Goal: Task Accomplishment & Management: Use online tool/utility

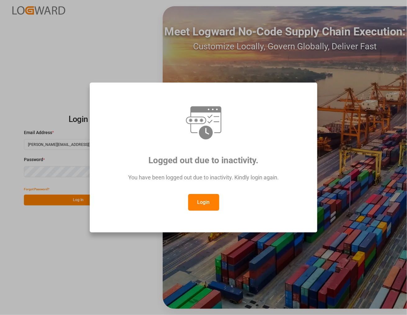
click at [197, 197] on button "Login" at bounding box center [203, 202] width 31 height 17
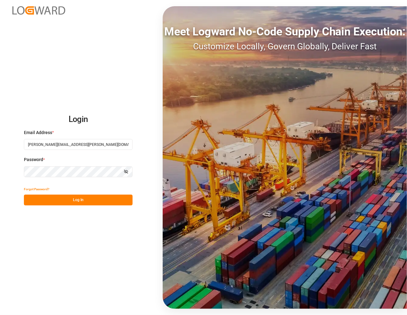
click at [77, 200] on button "Log In" at bounding box center [78, 200] width 109 height 11
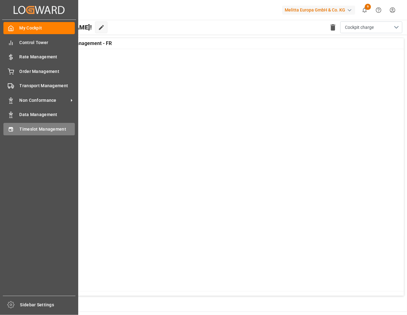
click at [14, 131] on div "Timeslot Management Timeslot Management" at bounding box center [38, 129] width 71 height 12
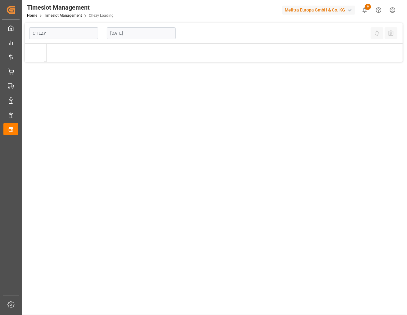
type input "Chezy Loading"
